Goal: Task Accomplishment & Management: Complete application form

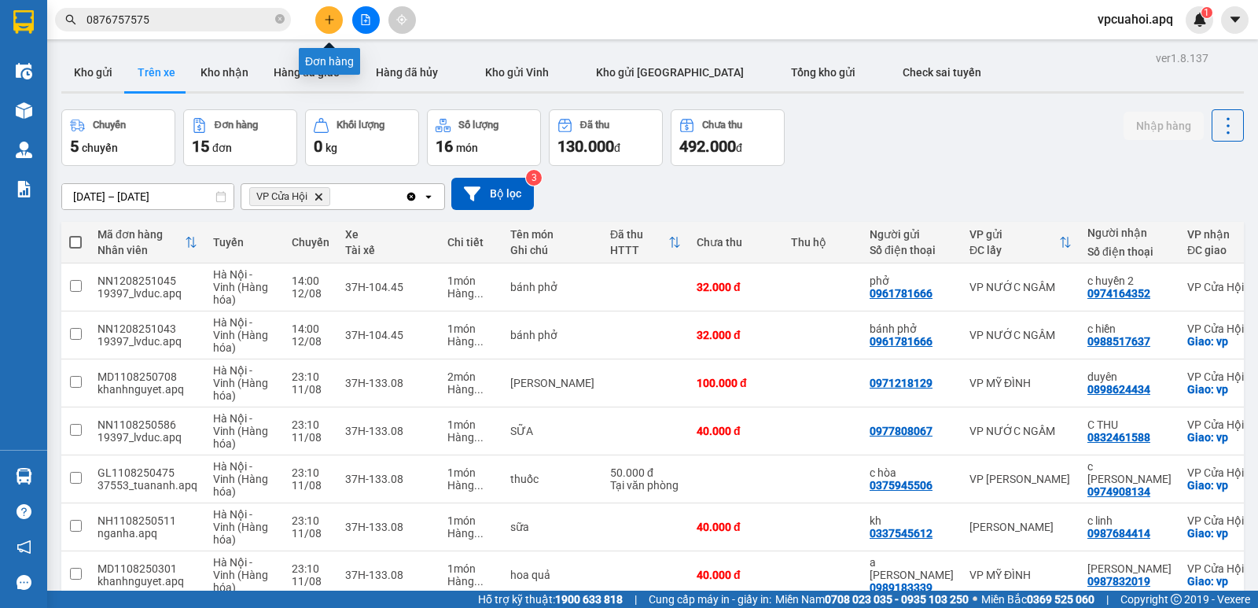
click at [325, 15] on icon "plus" at bounding box center [329, 19] width 11 height 11
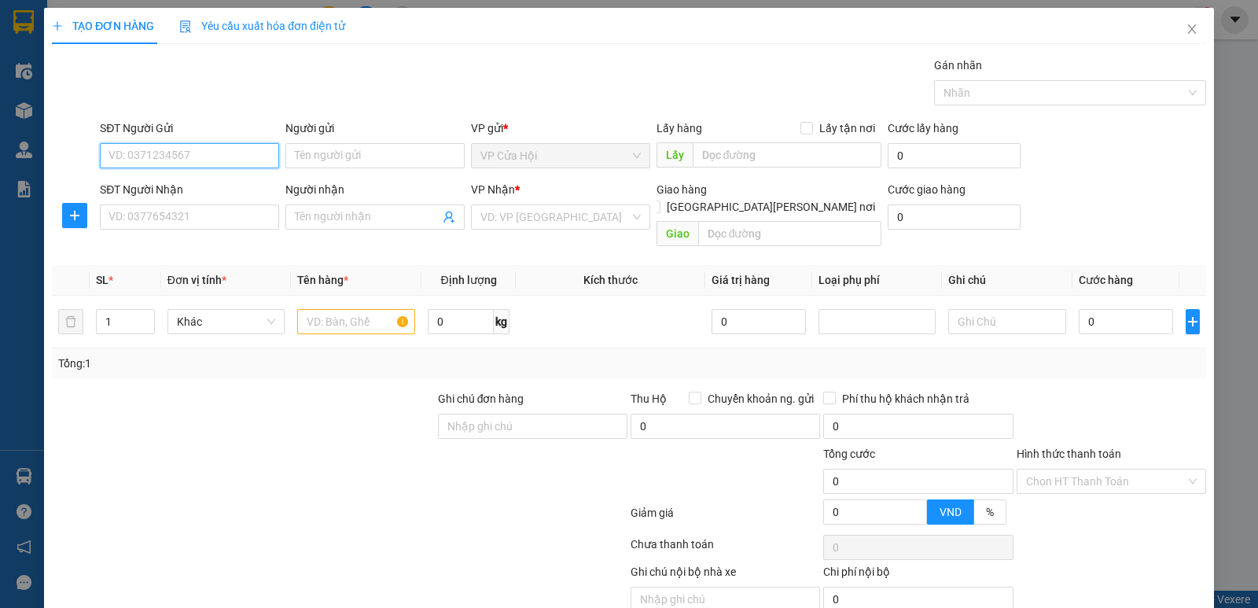
click at [133, 156] on input "SĐT Người Gửi" at bounding box center [189, 155] width 179 height 25
type input "0949019716"
click at [130, 185] on div "0949019716 - [PERSON_NAME]" at bounding box center [187, 186] width 159 height 17
type input "chị thẩm"
type input "0949019716"
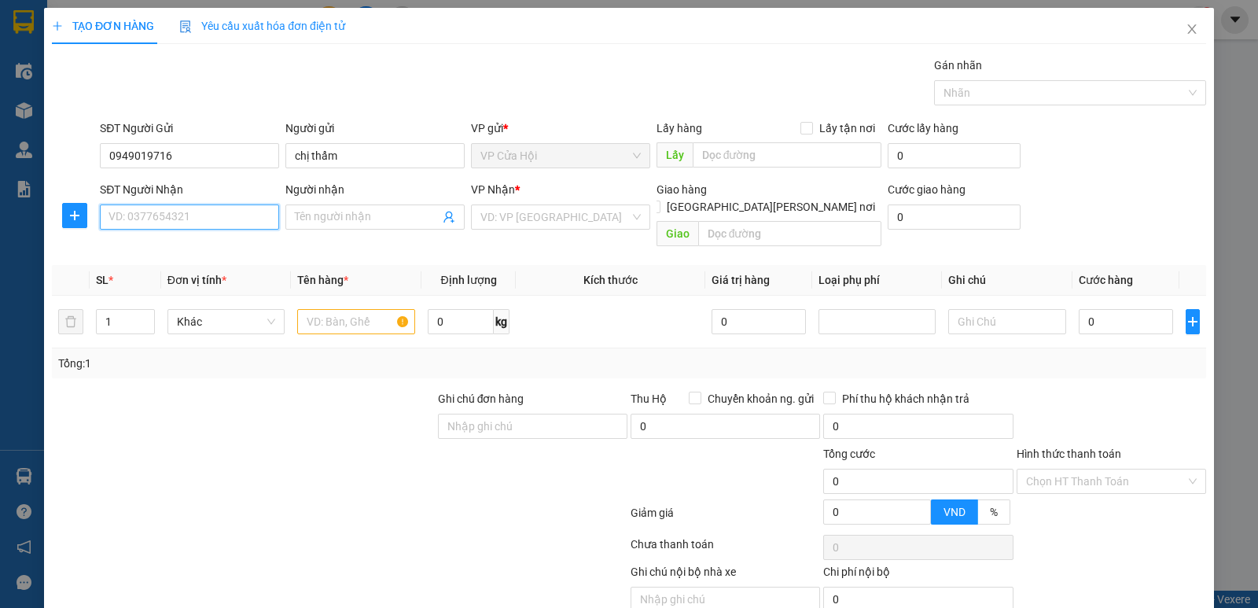
click at [209, 208] on input "SĐT Người Nhận" at bounding box center [189, 216] width 179 height 25
click at [170, 250] on div "0979223361 - [GEOGRAPHIC_DATA]" at bounding box center [196, 248] width 177 height 17
type input "0979223361"
type input "C HỒNG NH"
checkbox input "true"
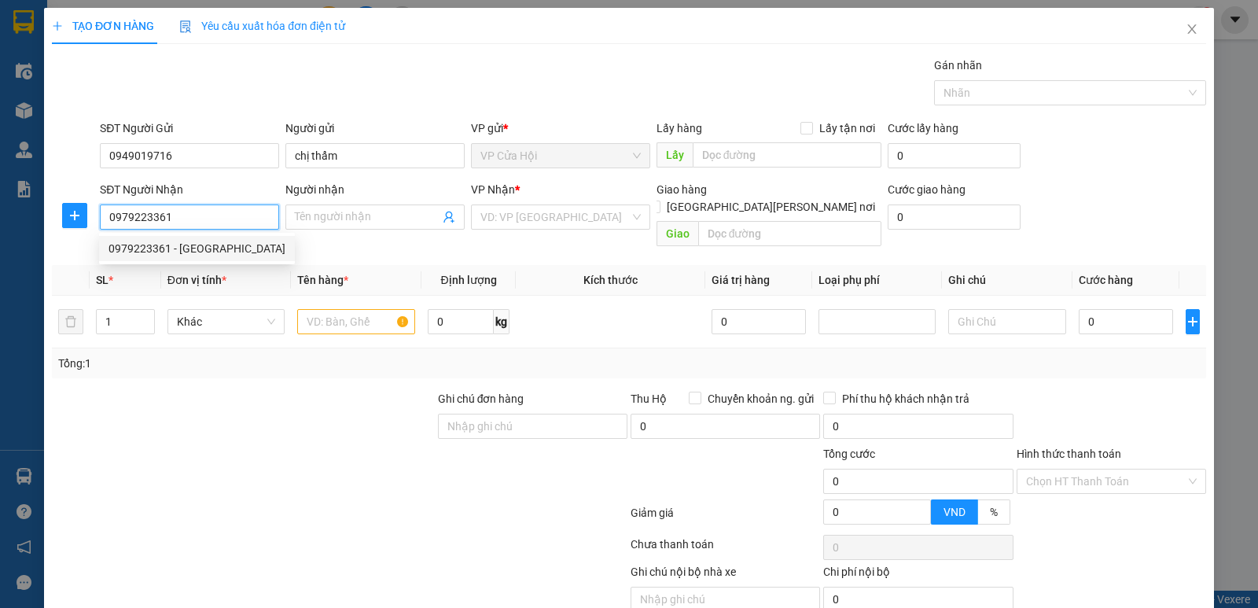
type input "NH"
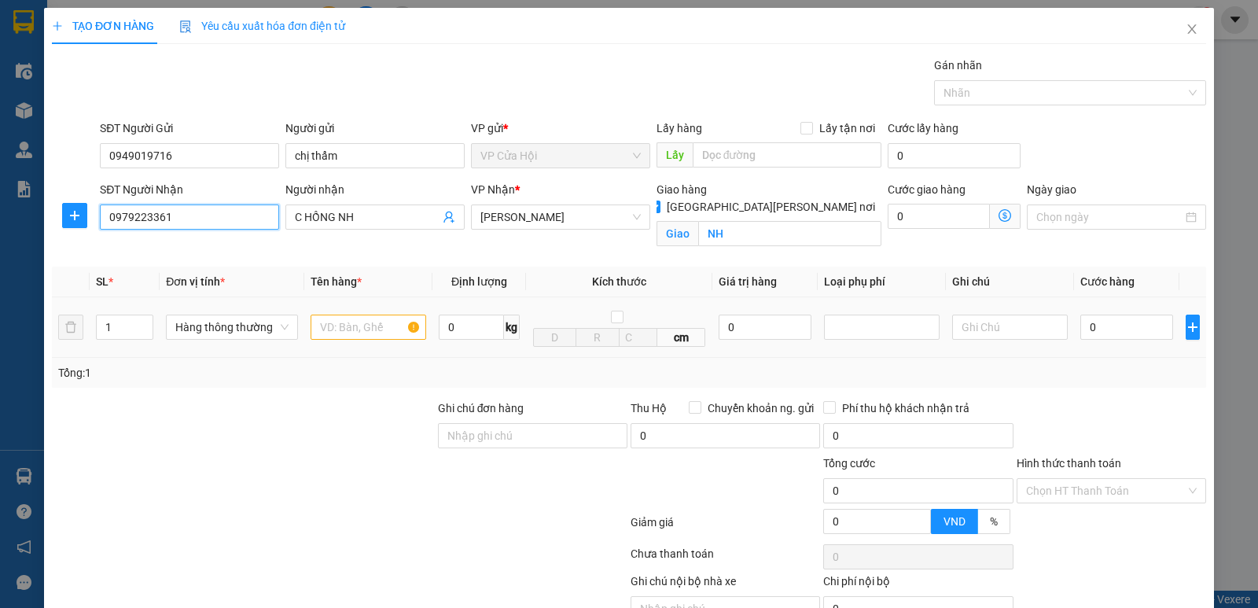
type input "0979223361"
click at [332, 330] on input "text" at bounding box center [368, 326] width 116 height 25
type input "thực phẩm đông"
click at [423, 251] on div "Người [PERSON_NAME] NH" at bounding box center [374, 218] width 185 height 74
click at [773, 493] on div at bounding box center [725, 481] width 193 height 55
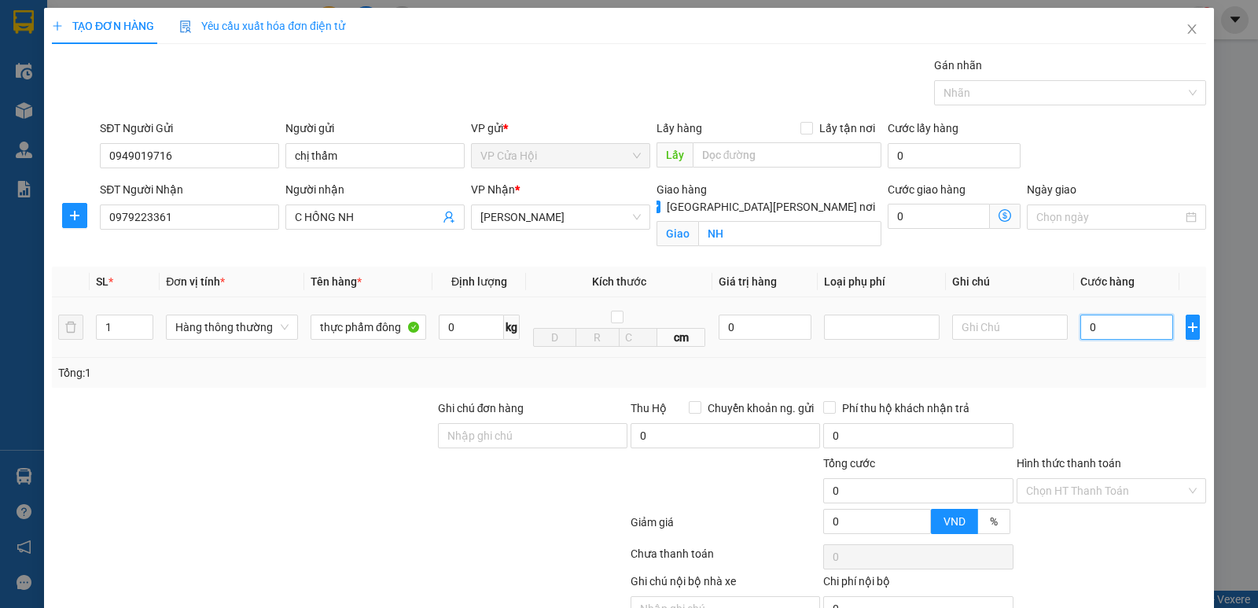
click at [1110, 326] on input "0" at bounding box center [1126, 326] width 93 height 25
type input "5"
type input "50"
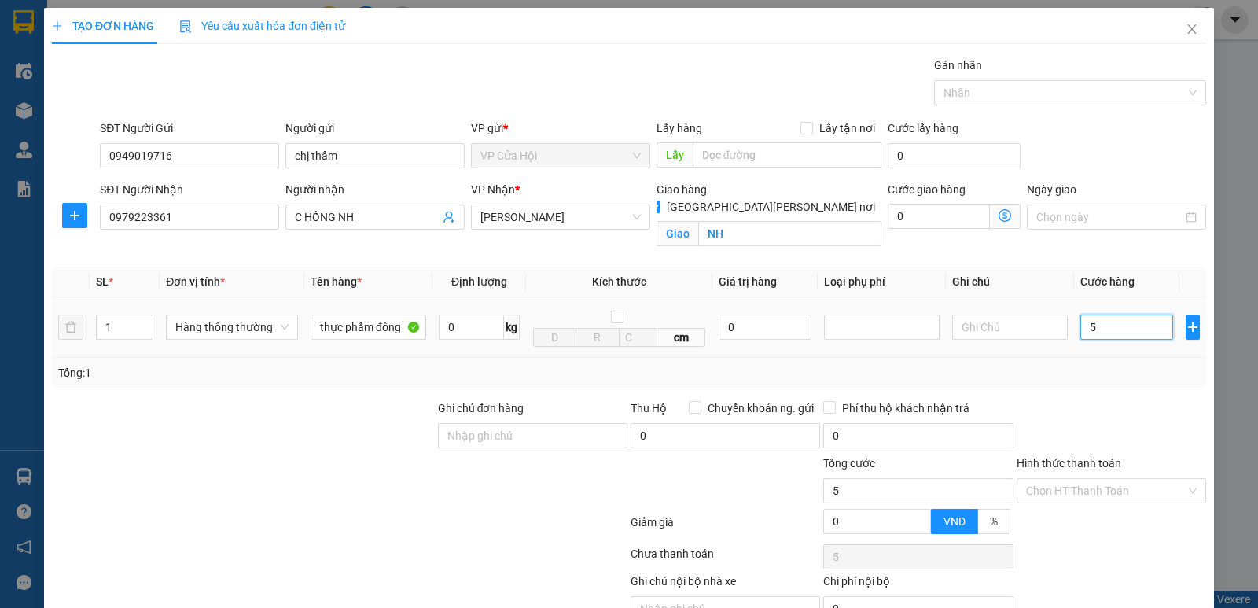
type input "50"
type input "50.000"
click at [1111, 384] on div "Tổng: 1" at bounding box center [629, 373] width 1154 height 30
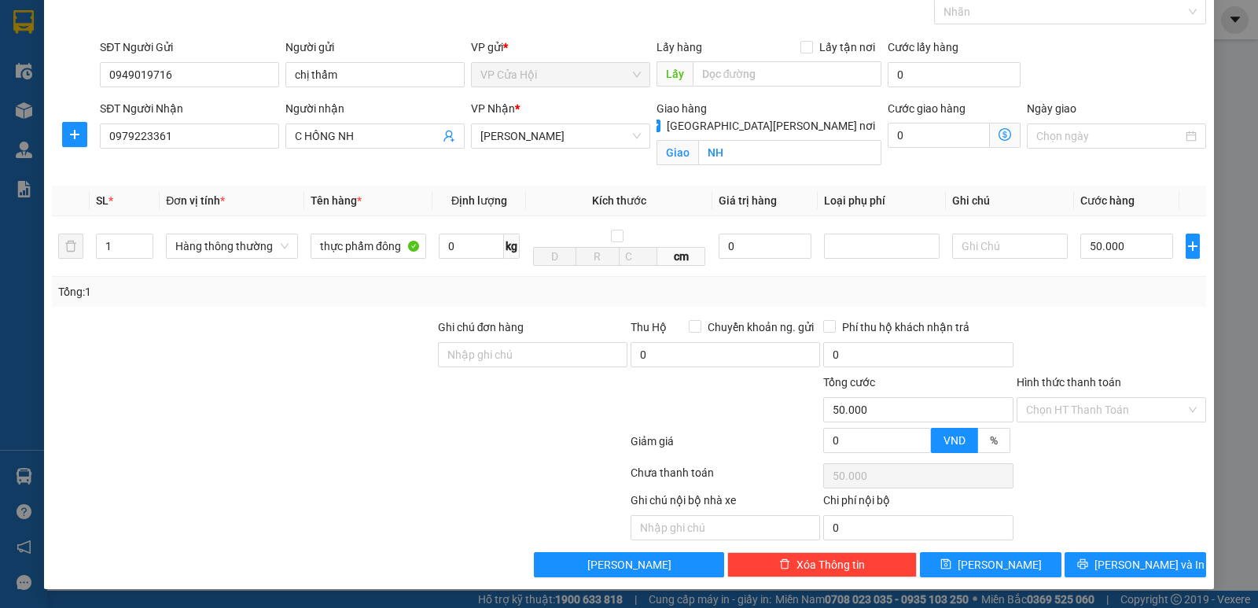
scroll to position [82, 0]
click at [1096, 403] on input "Hình thức thanh toán" at bounding box center [1106, 410] width 160 height 24
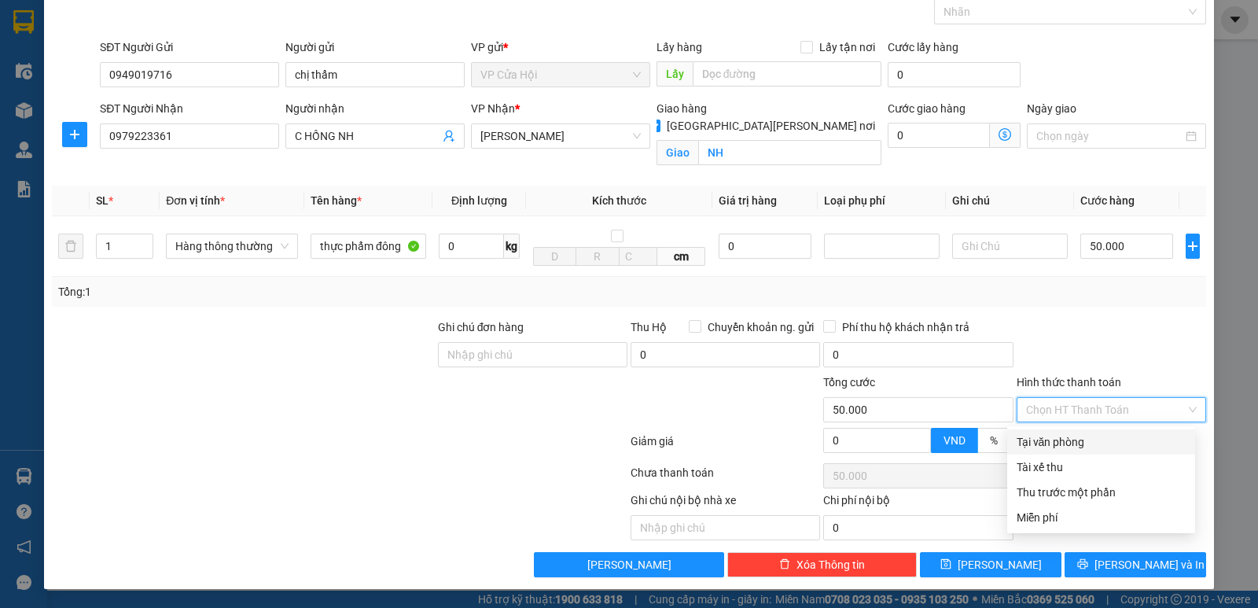
click at [1084, 443] on div "Tại văn phòng" at bounding box center [1100, 441] width 169 height 17
type input "0"
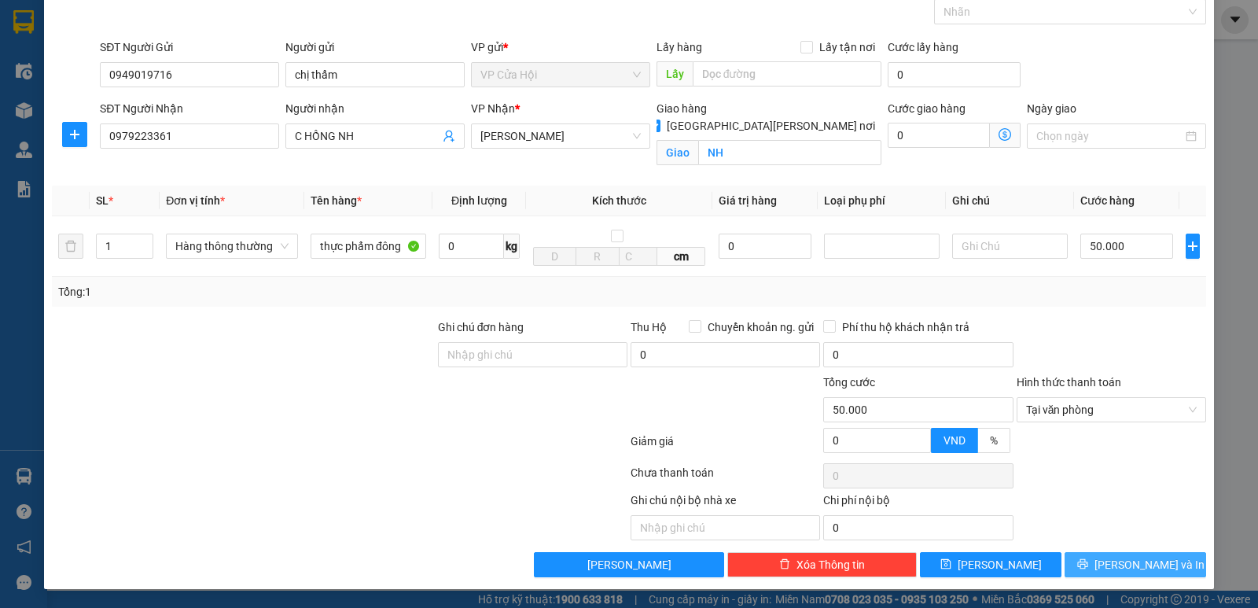
click at [1135, 560] on span "[PERSON_NAME] và In" at bounding box center [1149, 564] width 110 height 17
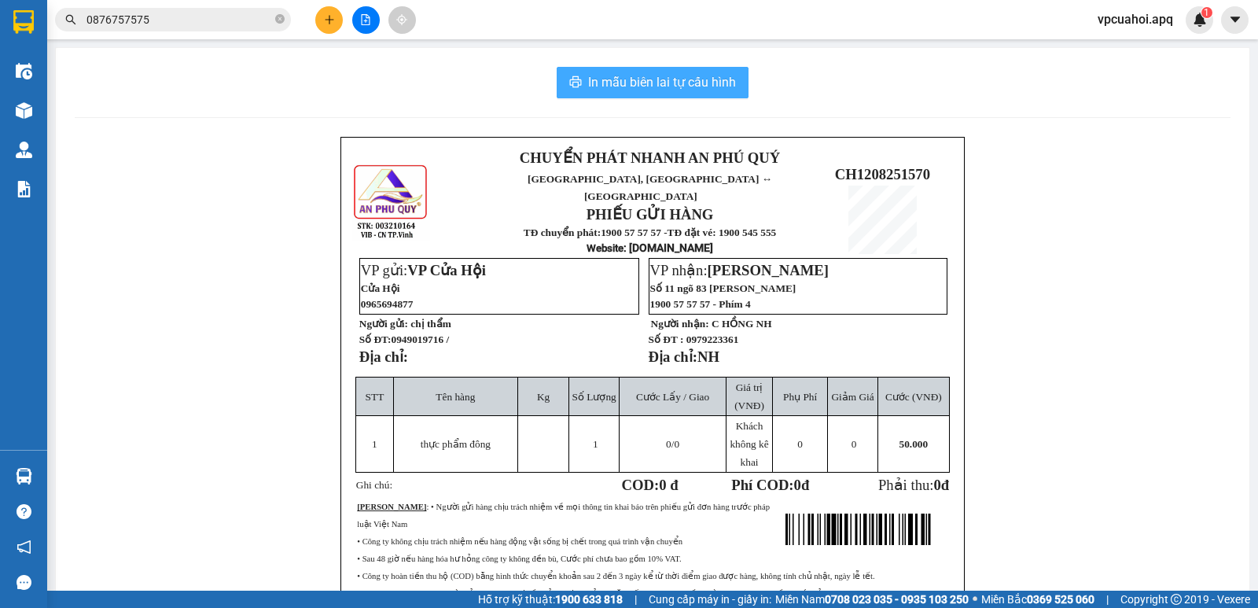
click at [699, 70] on button "In mẫu biên lai tự cấu hình" at bounding box center [652, 82] width 192 height 31
